Goal: Task Accomplishment & Management: Use online tool/utility

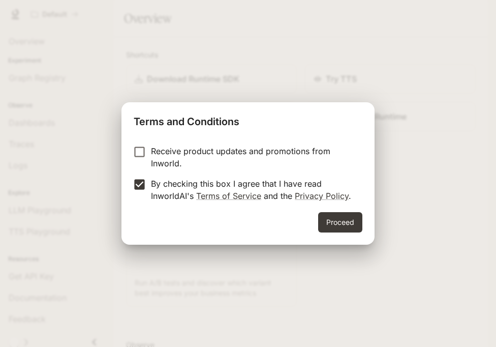
click at [335, 219] on button "Proceed" at bounding box center [340, 222] width 44 height 20
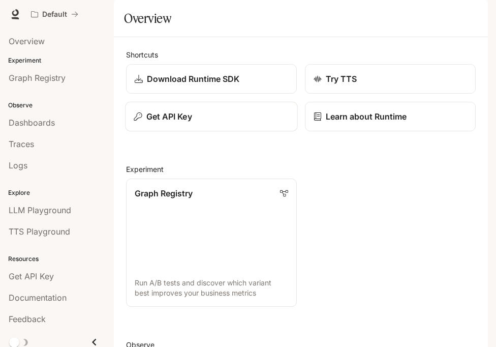
click at [228, 122] on div "Get API Key" at bounding box center [211, 116] width 155 height 12
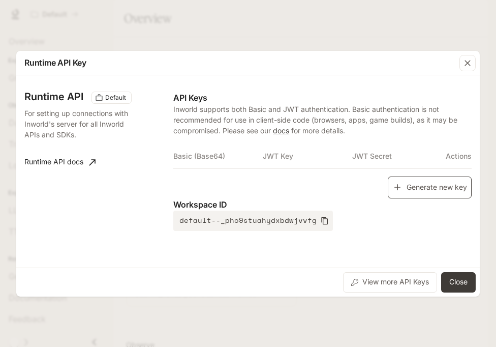
click at [418, 192] on button "Generate new key" at bounding box center [430, 187] width 84 height 22
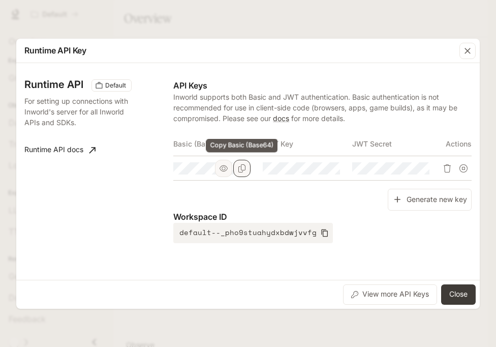
click at [236, 171] on button "Copy Basic (Base64)" at bounding box center [241, 168] width 17 height 17
click at [476, 294] on div "View more API Keys Close" at bounding box center [247, 294] width 463 height 29
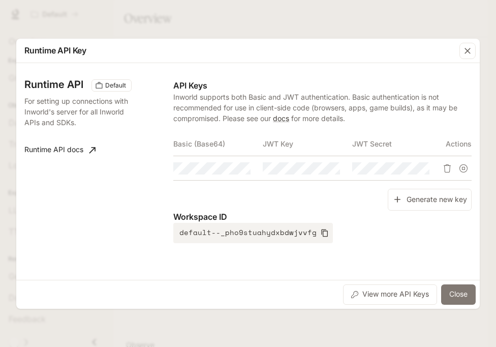
click at [469, 294] on button "Close" at bounding box center [458, 294] width 35 height 20
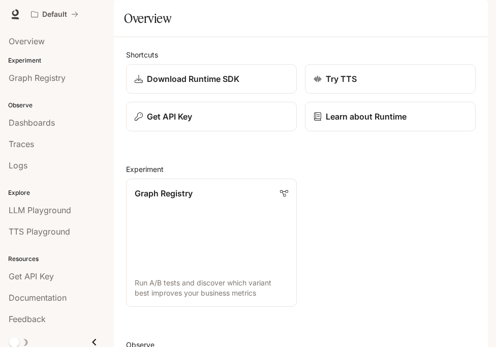
click at [470, 13] on icon "button" at bounding box center [474, 14] width 8 height 8
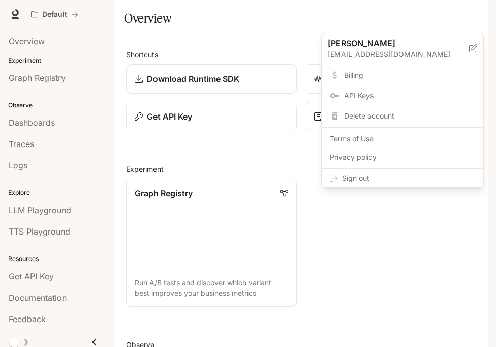
click at [439, 173] on span "Sign out" at bounding box center [408, 178] width 133 height 10
